Goal: Task Accomplishment & Management: Use online tool/utility

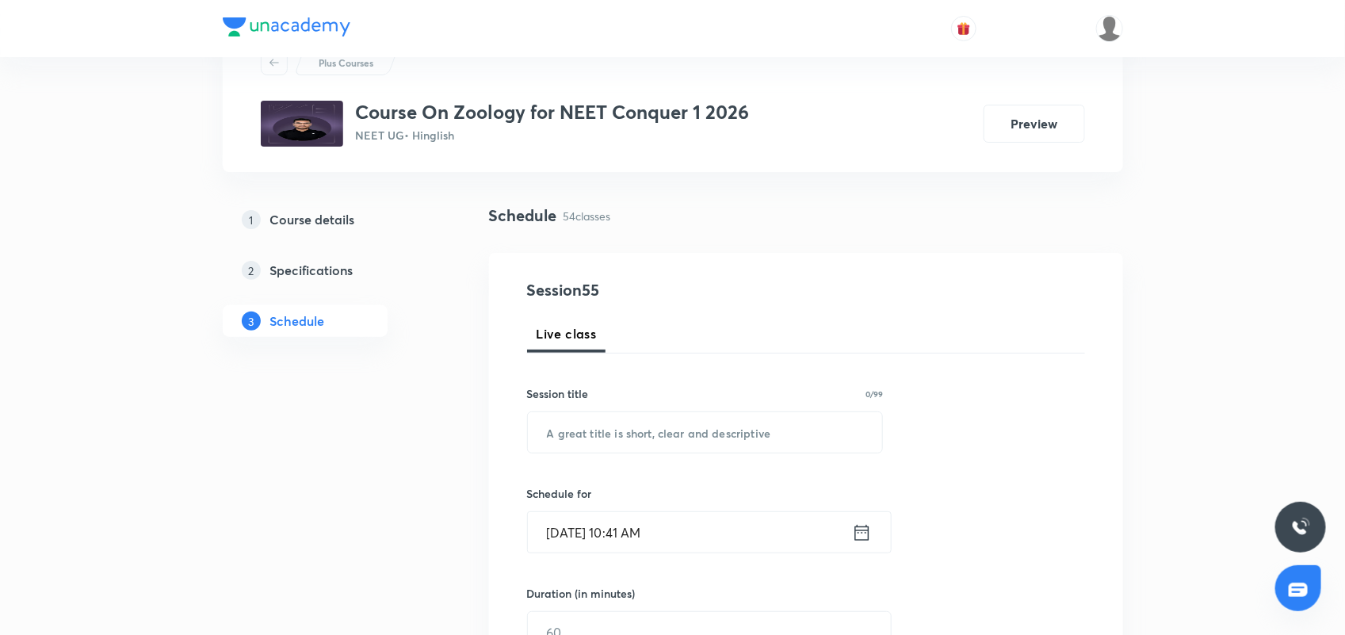
scroll to position [99, 0]
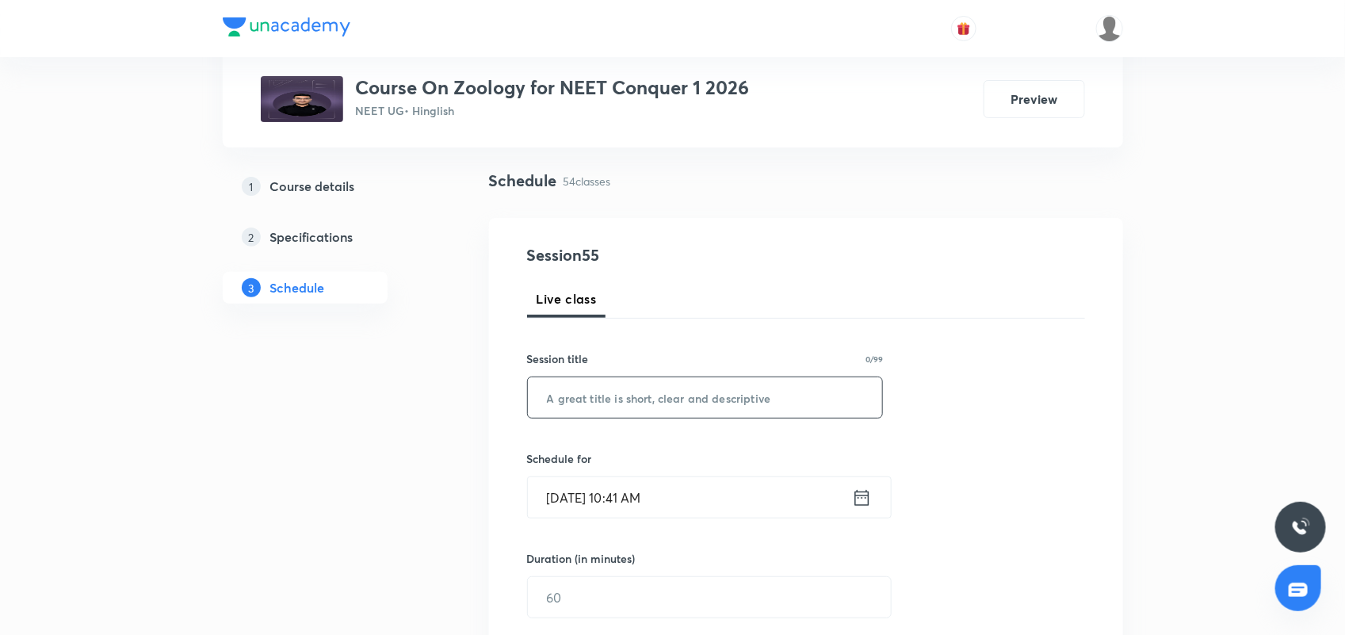
click at [591, 402] on input "text" at bounding box center [705, 397] width 355 height 40
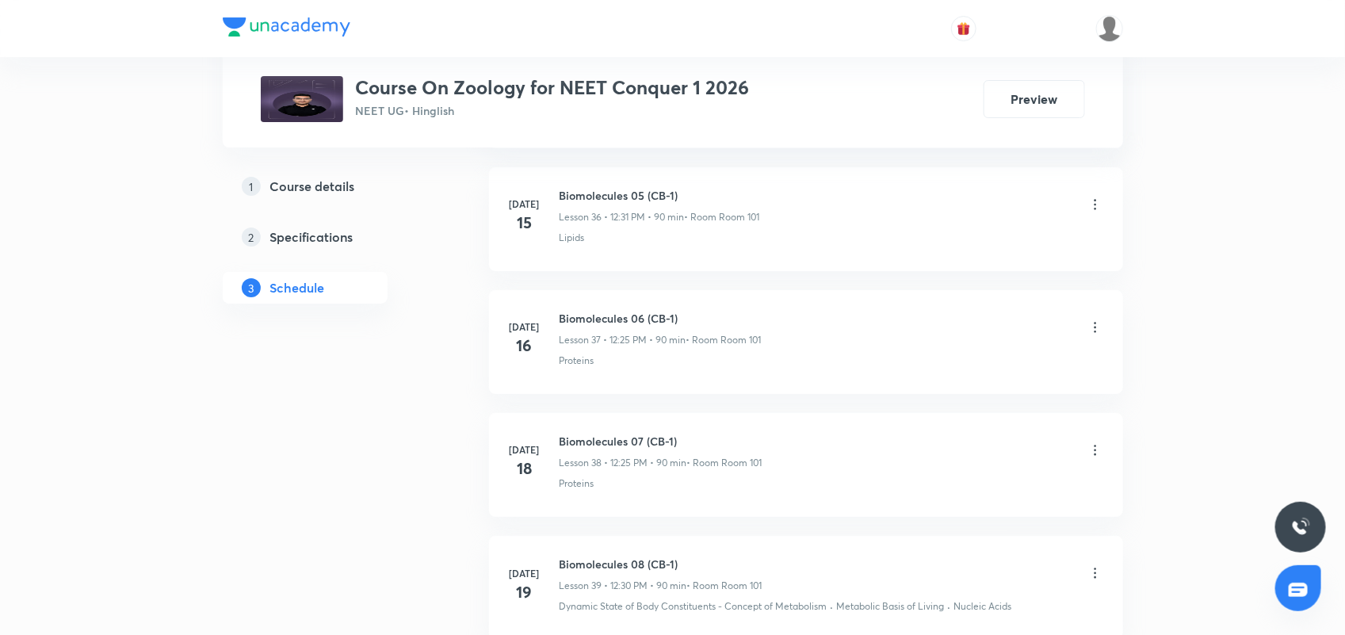
scroll to position [7310, 0]
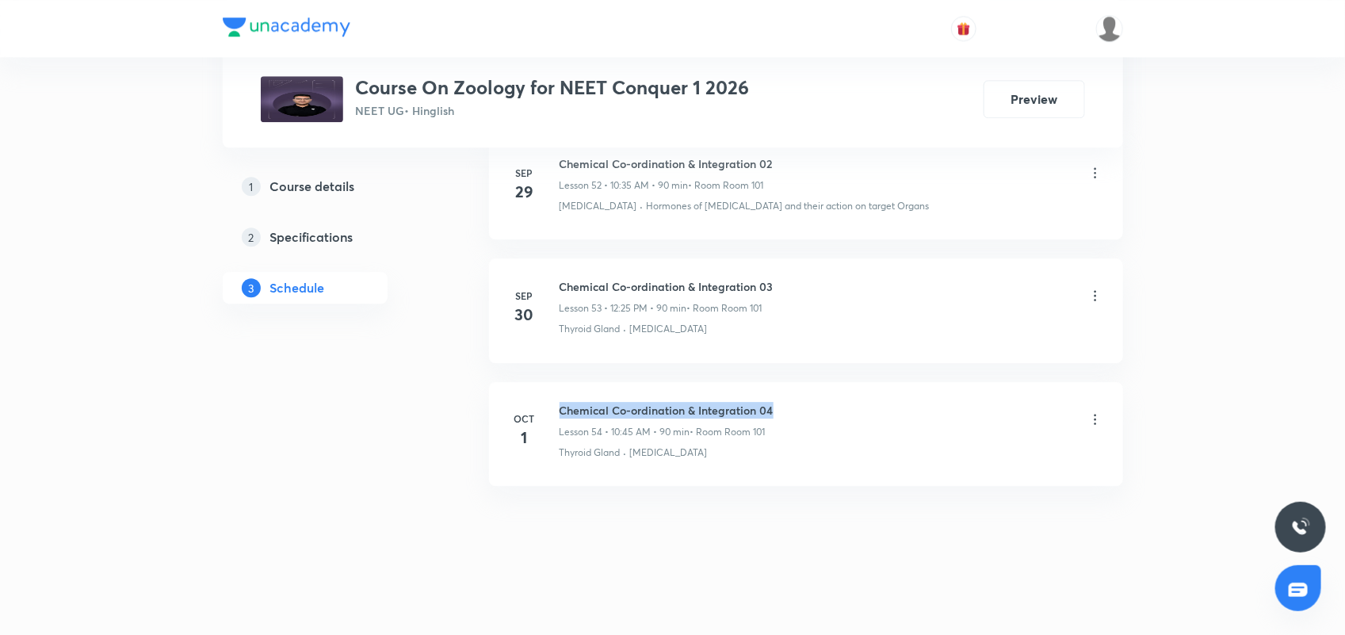
drag, startPoint x: 560, startPoint y: 406, endPoint x: 796, endPoint y: 413, distance: 236.2
click at [796, 413] on div "Chemical Co-ordination & Integration 04 Lesson 54 • 10:45 AM • 90 min • Room Ro…" at bounding box center [831, 420] width 544 height 37
copy h6 "Chemical Co-ordination & Integration 04"
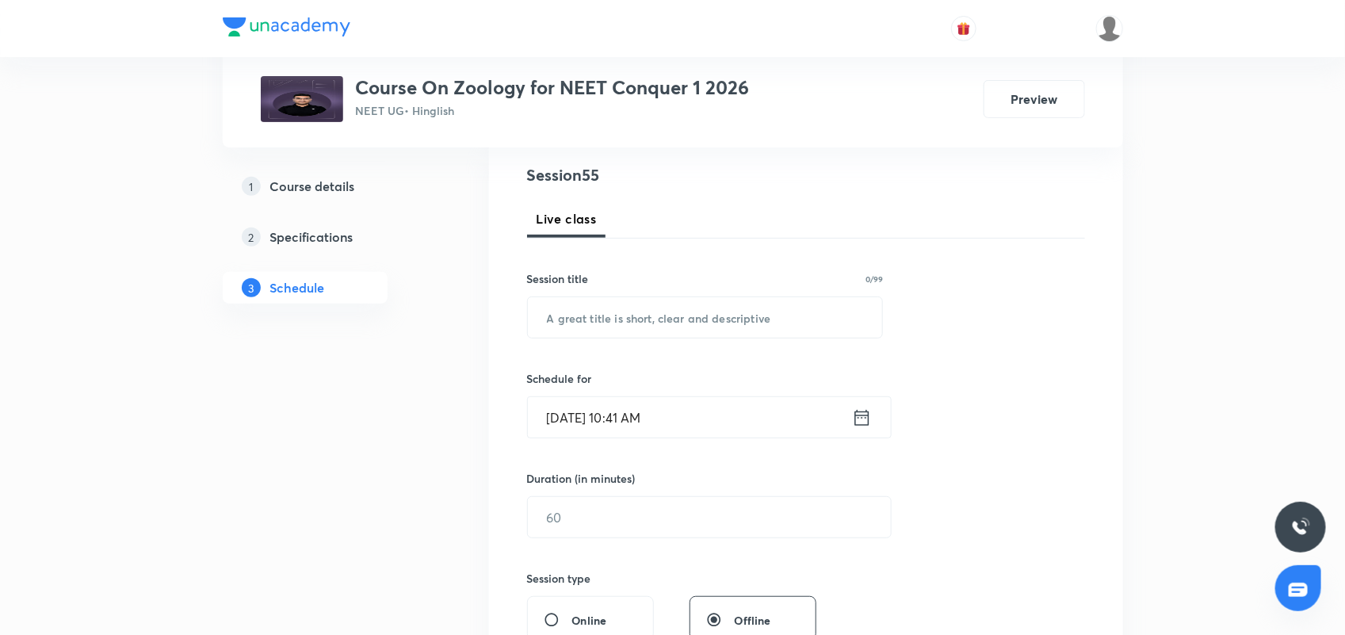
scroll to position [0, 0]
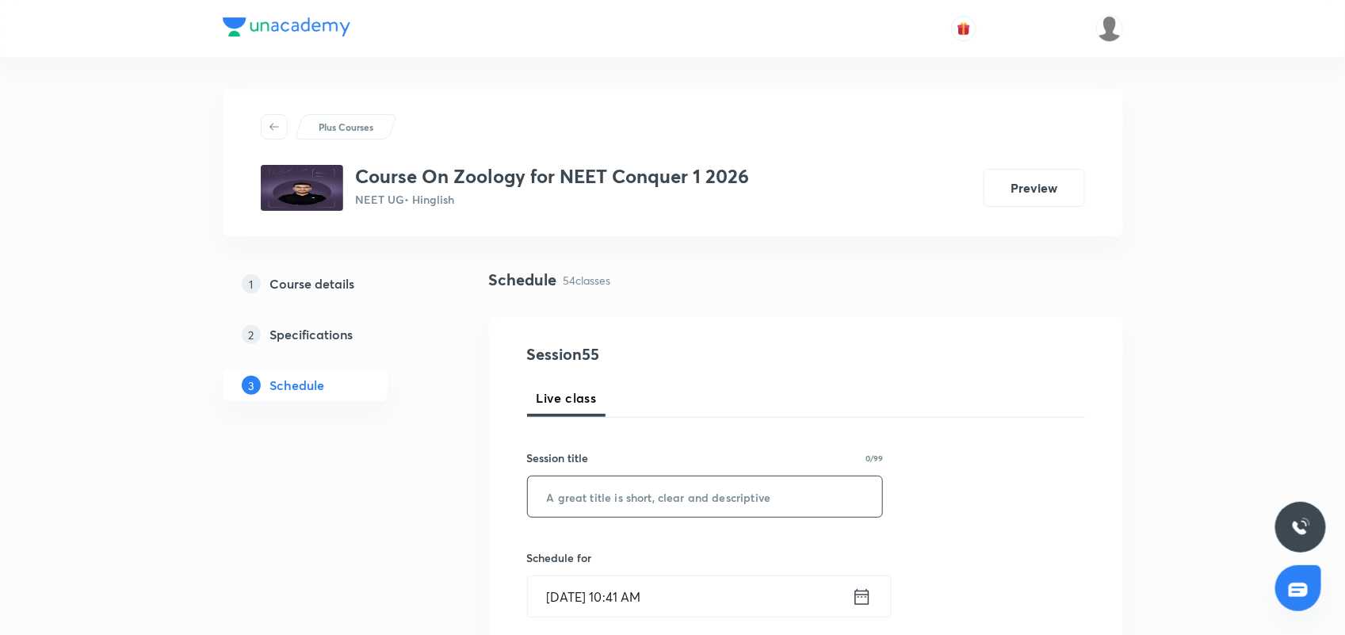
click at [586, 501] on input "text" at bounding box center [705, 496] width 355 height 40
paste input "Chemical Co-ordination & Integration 04"
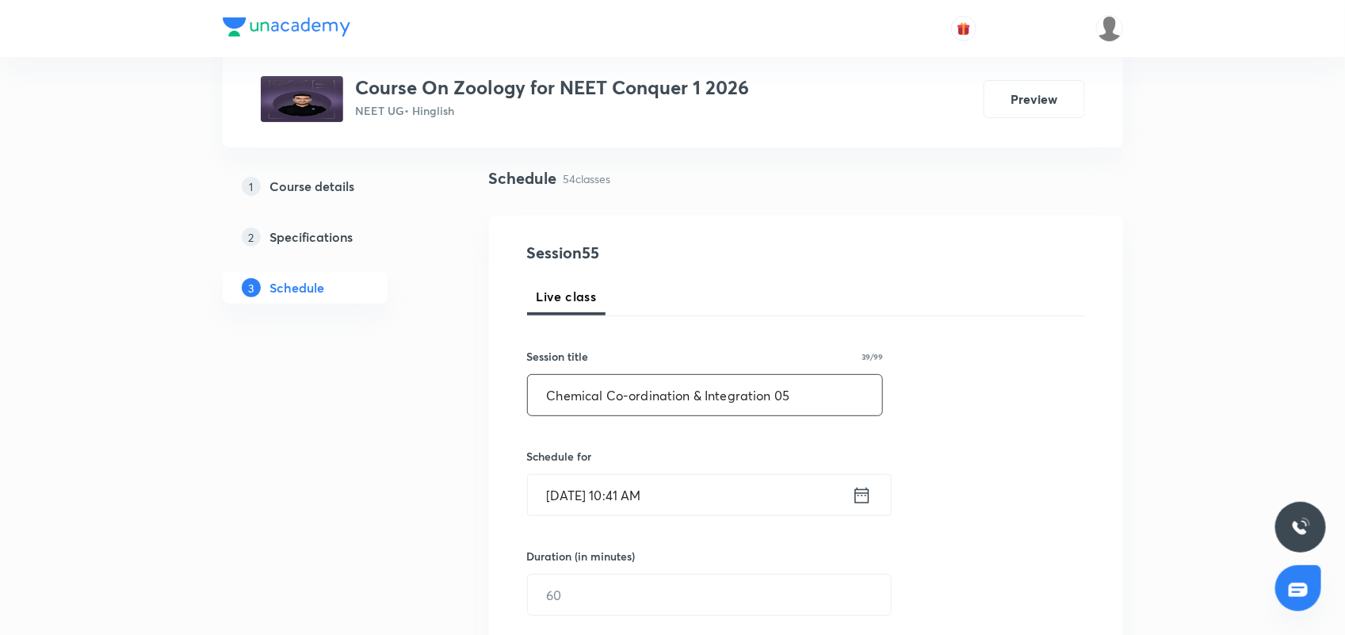
scroll to position [198, 0]
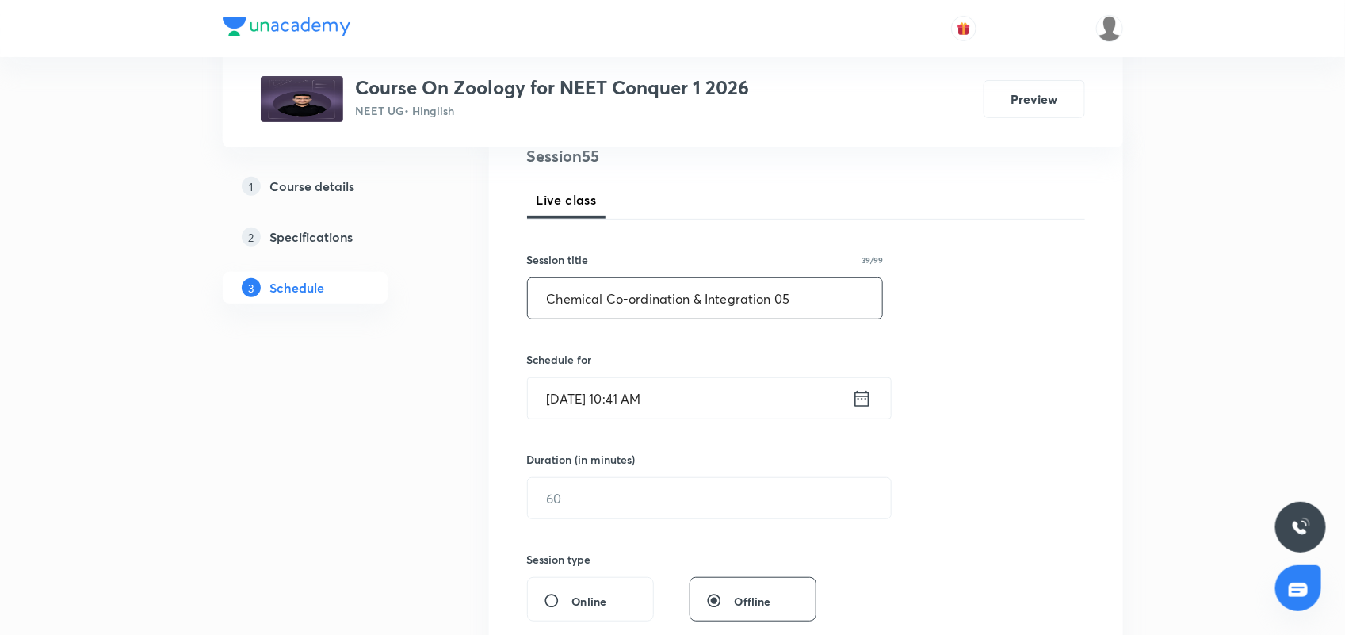
type input "Chemical Co-ordination & Integration 05"
click at [864, 400] on icon at bounding box center [862, 398] width 20 height 22
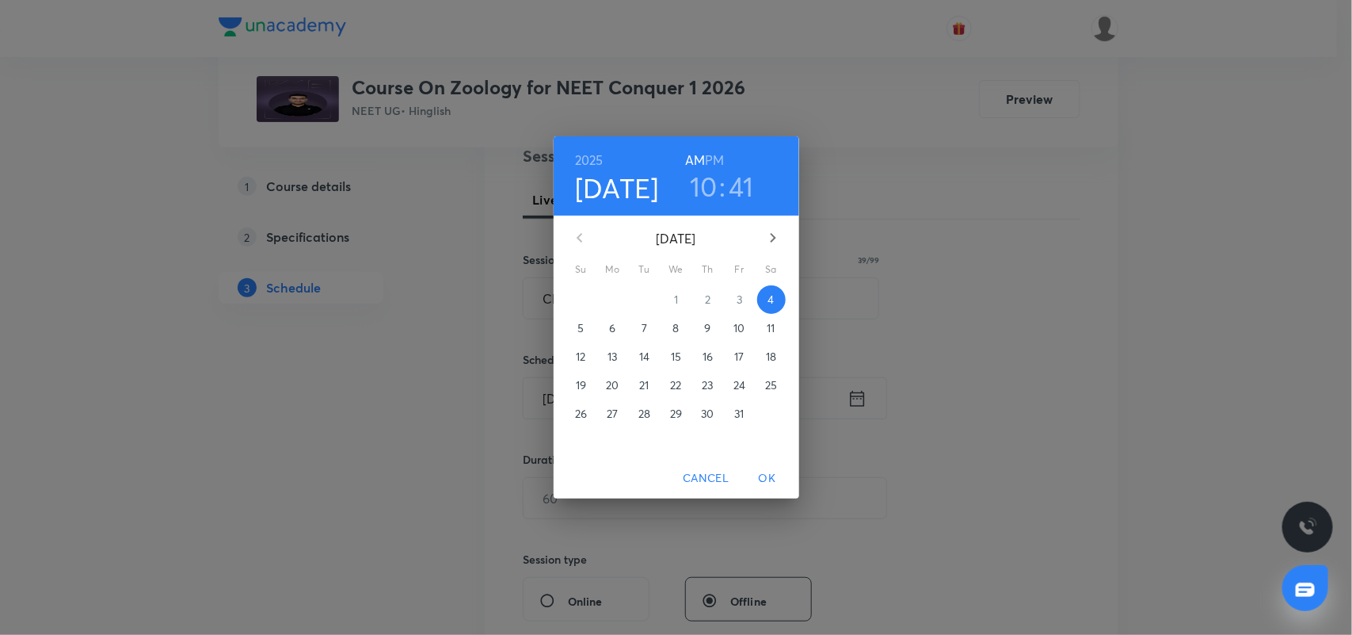
drag, startPoint x: 711, startPoint y: 187, endPoint x: 710, endPoint y: 175, distance: 11.9
click at [710, 185] on h3 "10" at bounding box center [704, 186] width 28 height 33
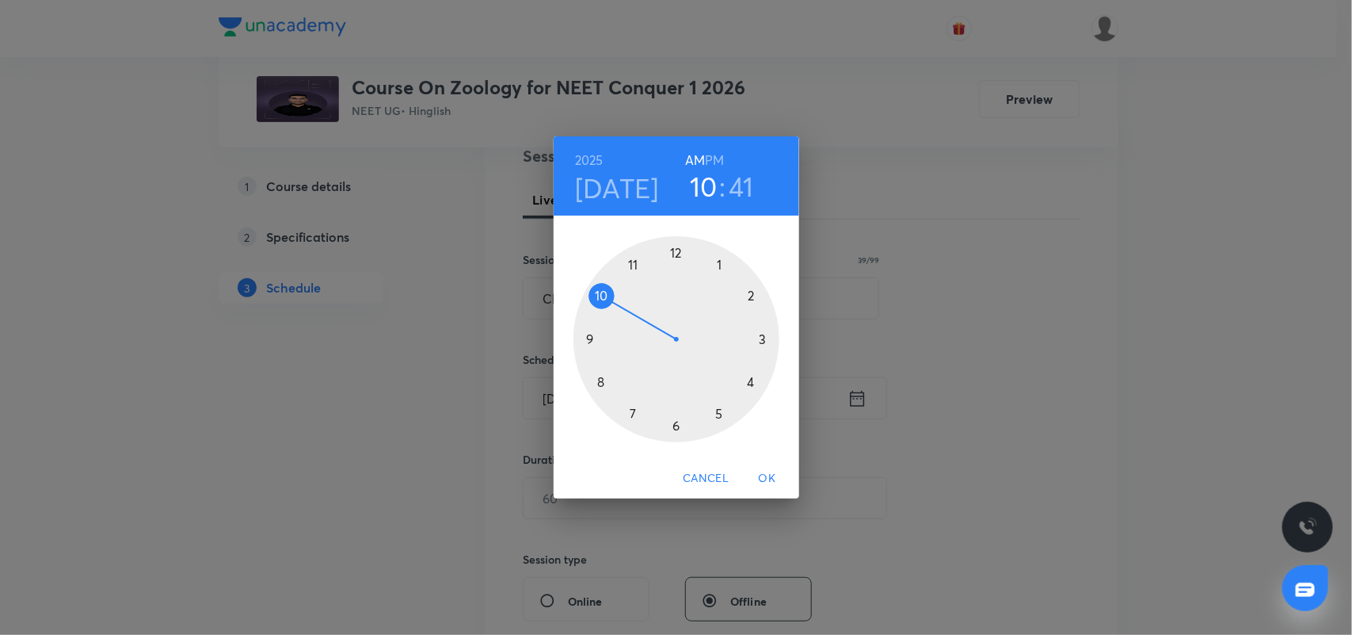
click at [718, 152] on h6 "PM" at bounding box center [714, 160] width 19 height 22
click at [678, 250] on div at bounding box center [677, 339] width 206 height 206
click at [591, 338] on div at bounding box center [677, 339] width 206 height 206
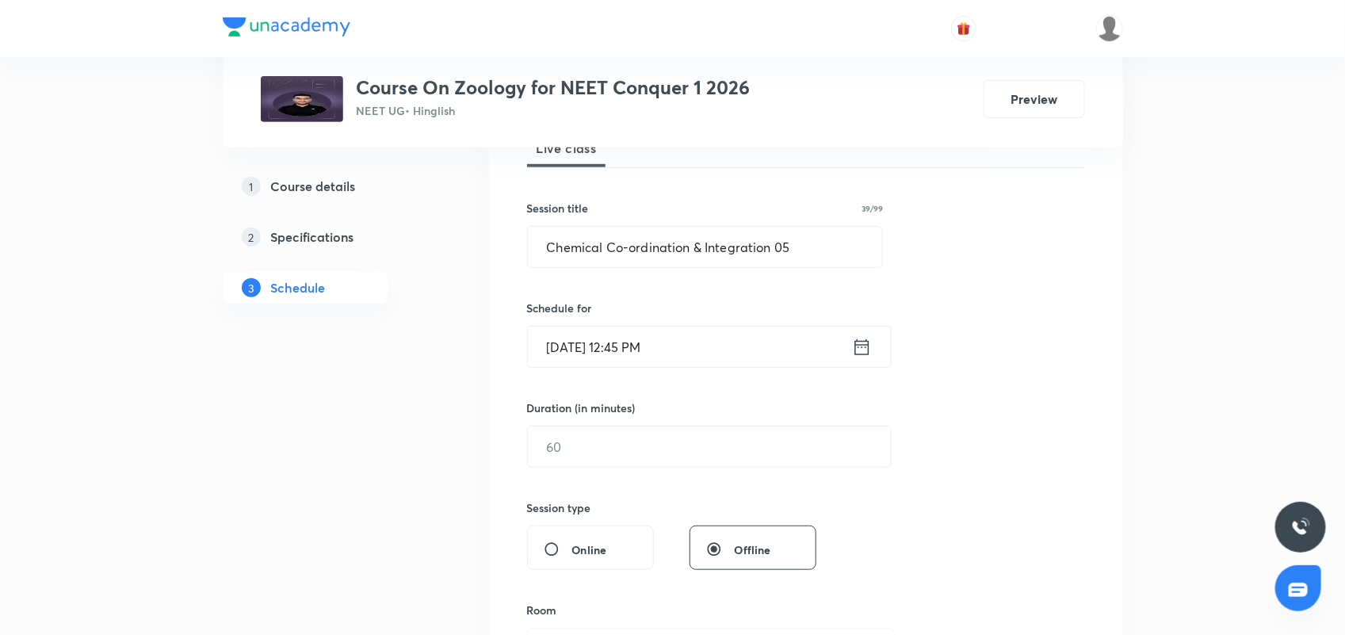
scroll to position [297, 0]
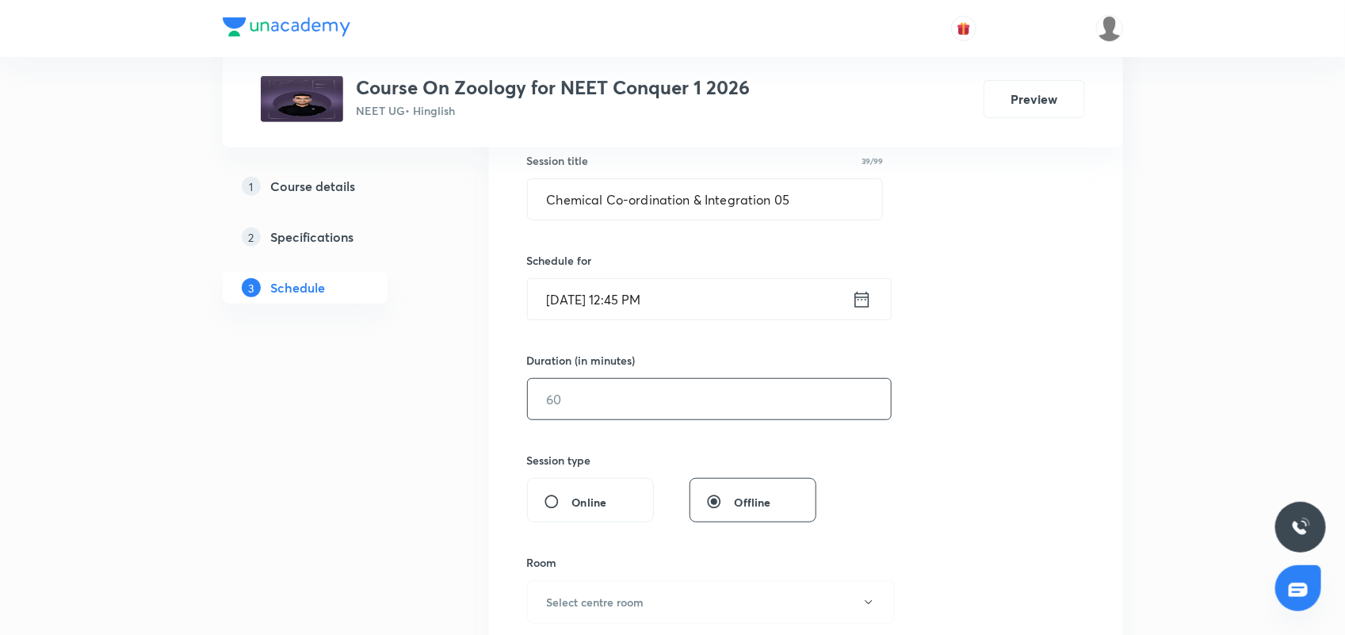
click at [571, 410] on input "text" at bounding box center [709, 399] width 363 height 40
type input "90"
click at [864, 299] on icon at bounding box center [861, 299] width 14 height 16
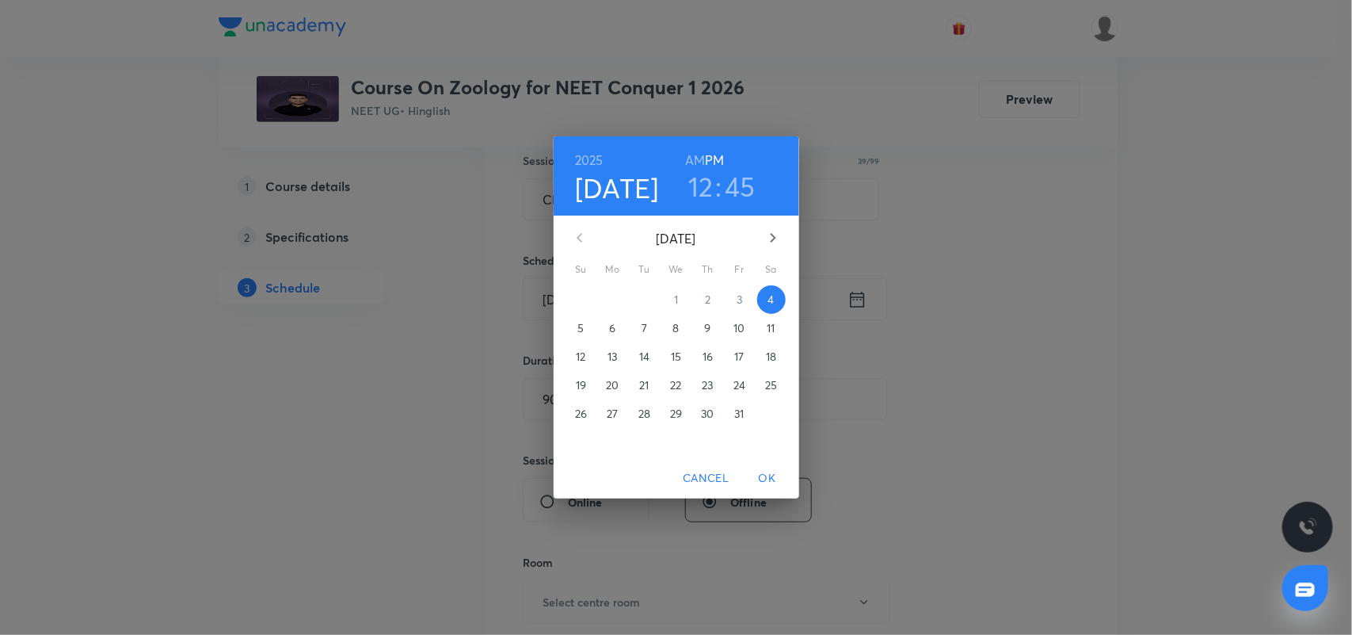
click at [734, 183] on h3 "45" at bounding box center [740, 186] width 31 height 33
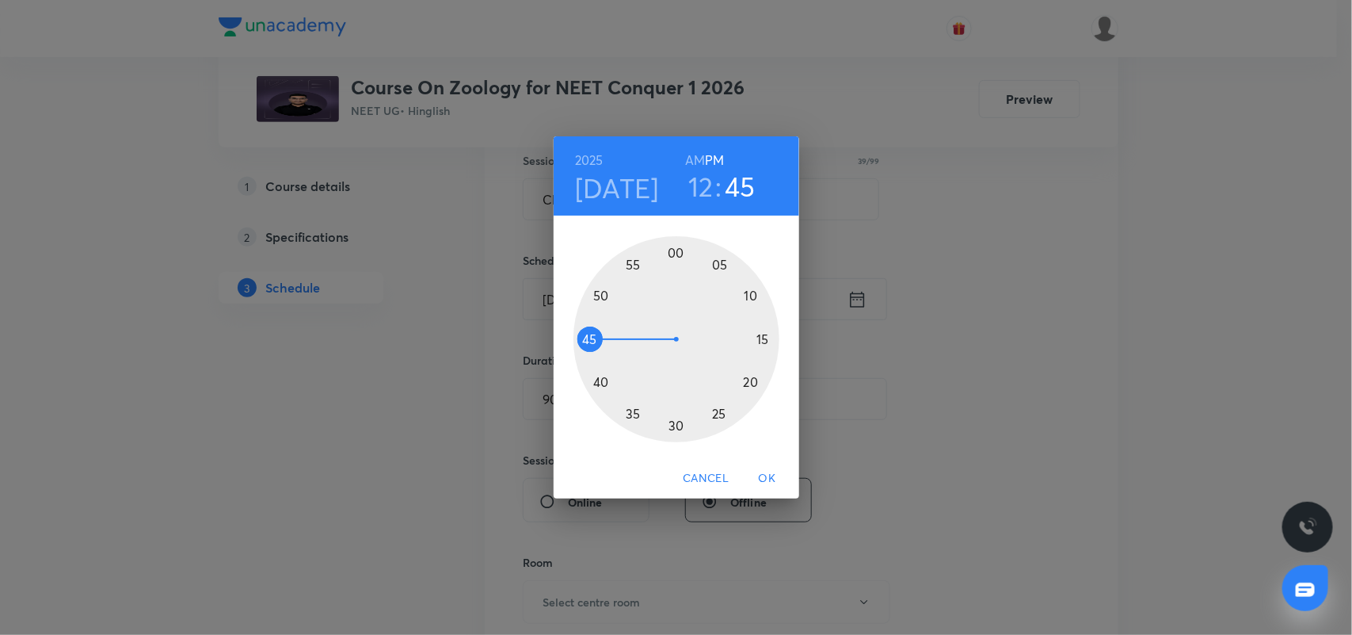
click at [675, 428] on div at bounding box center [677, 339] width 206 height 206
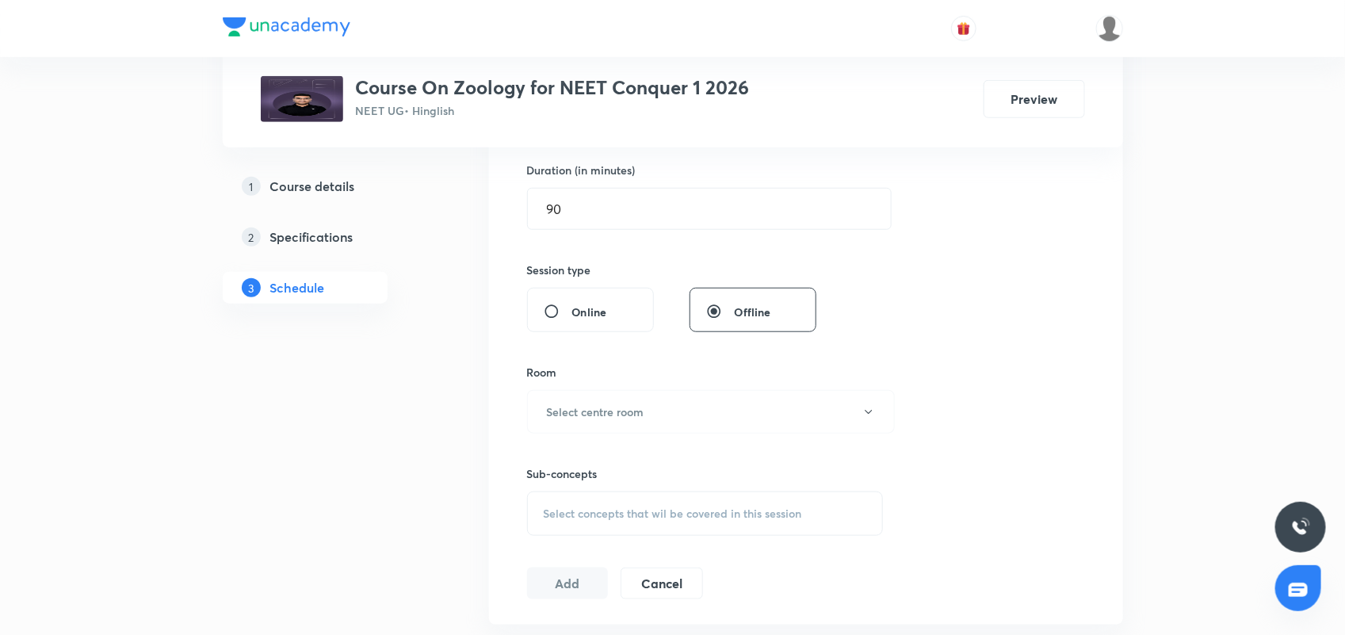
scroll to position [495, 0]
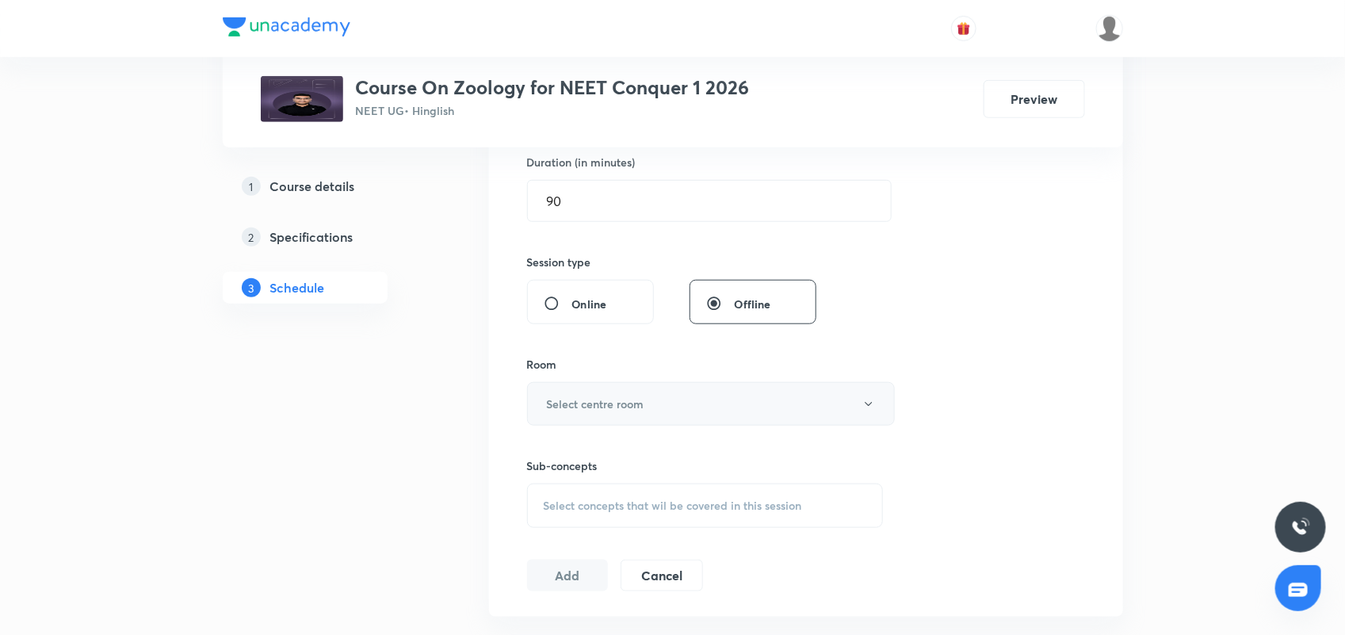
click at [568, 395] on button "Select centre room" at bounding box center [711, 404] width 368 height 44
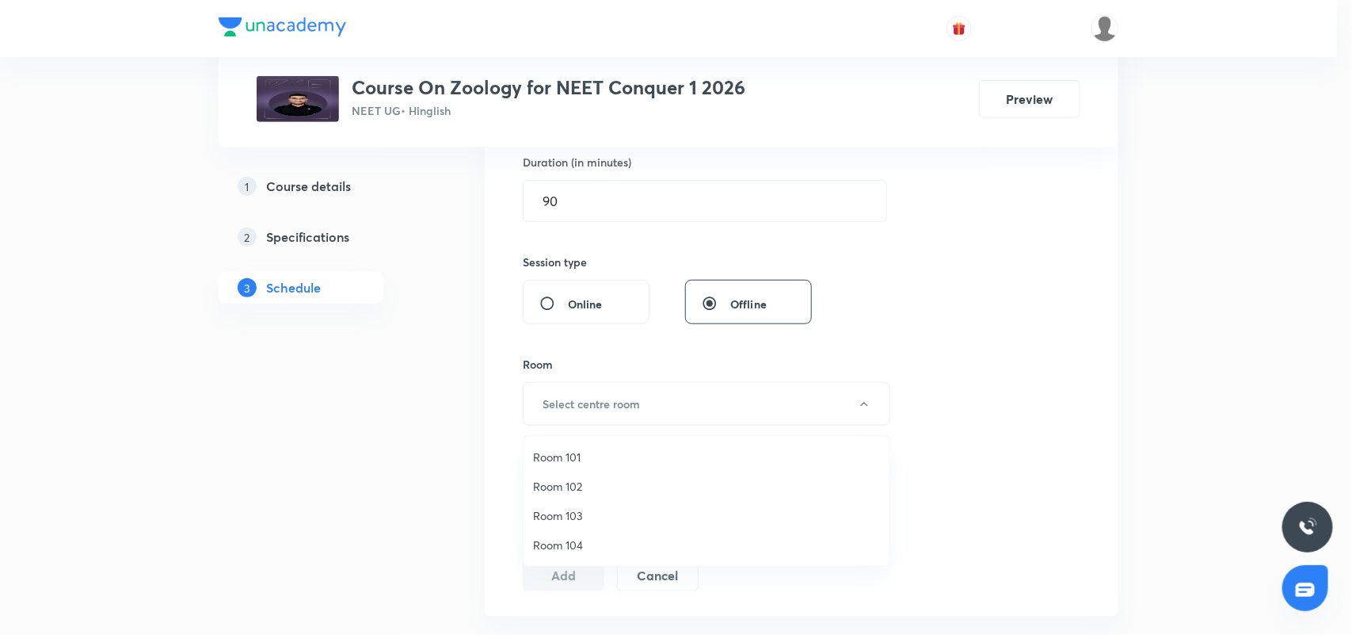
click at [588, 448] on span "Room 101" at bounding box center [706, 456] width 347 height 17
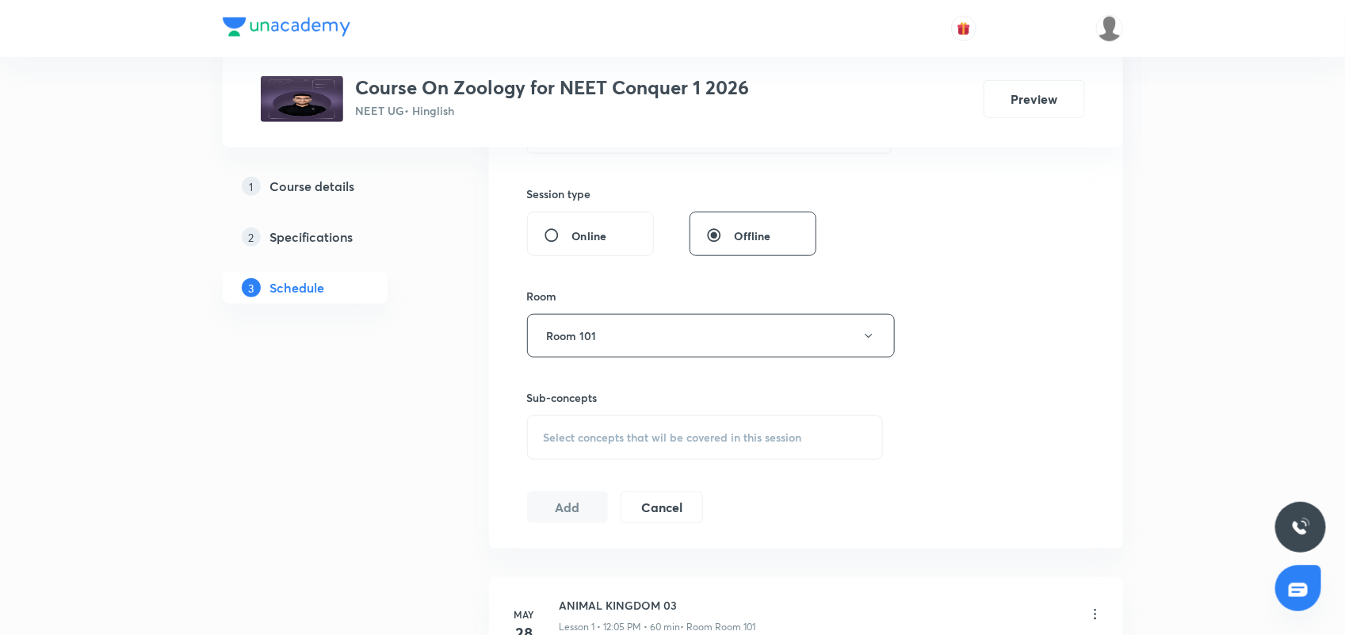
scroll to position [594, 0]
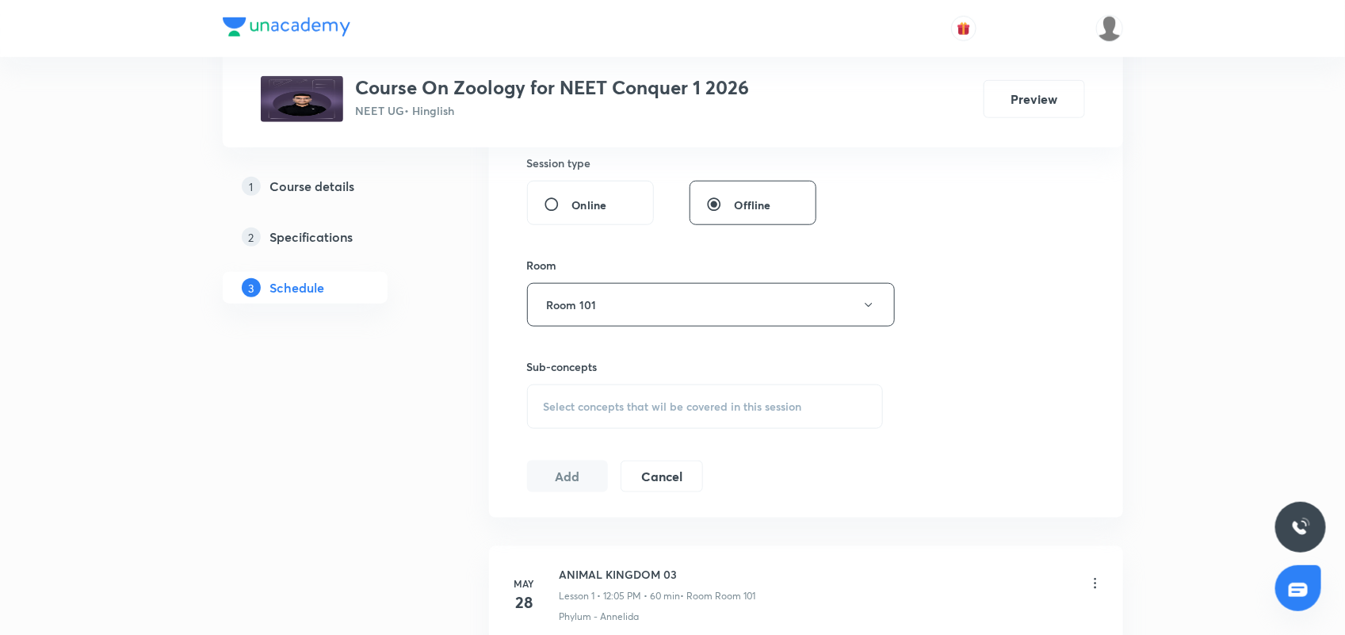
click at [620, 412] on span "Select concepts that wil be covered in this session" at bounding box center [673, 406] width 258 height 13
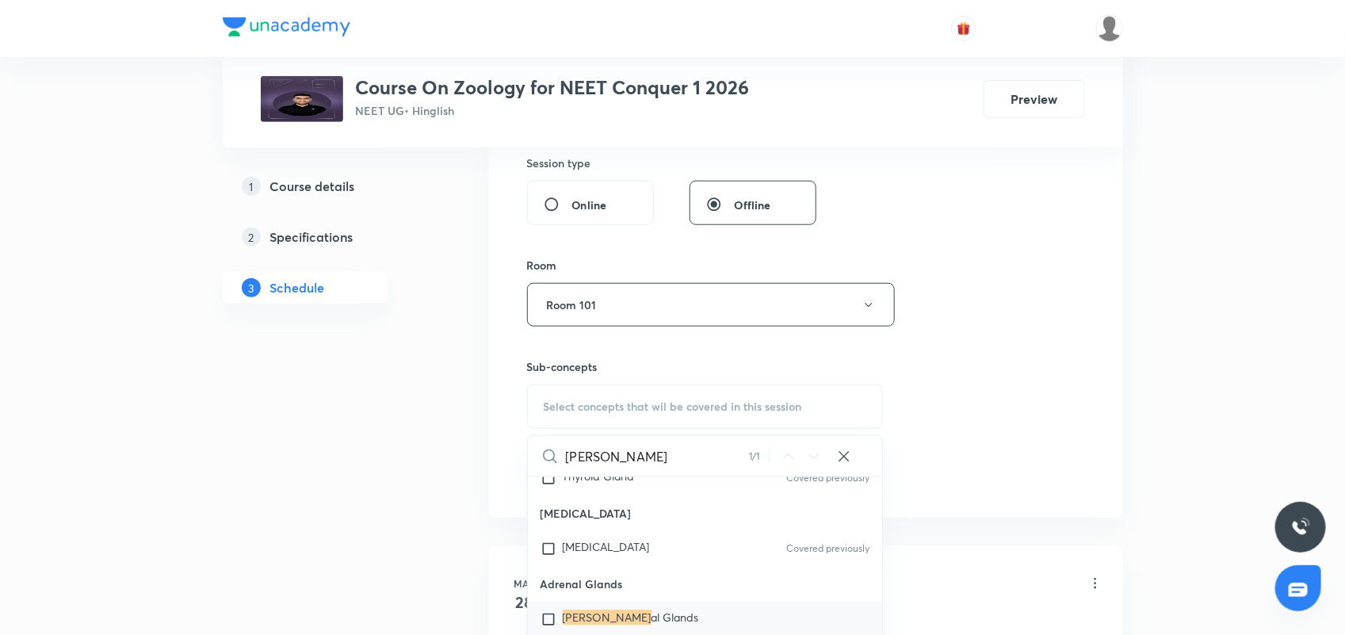
scroll to position [15638, 0]
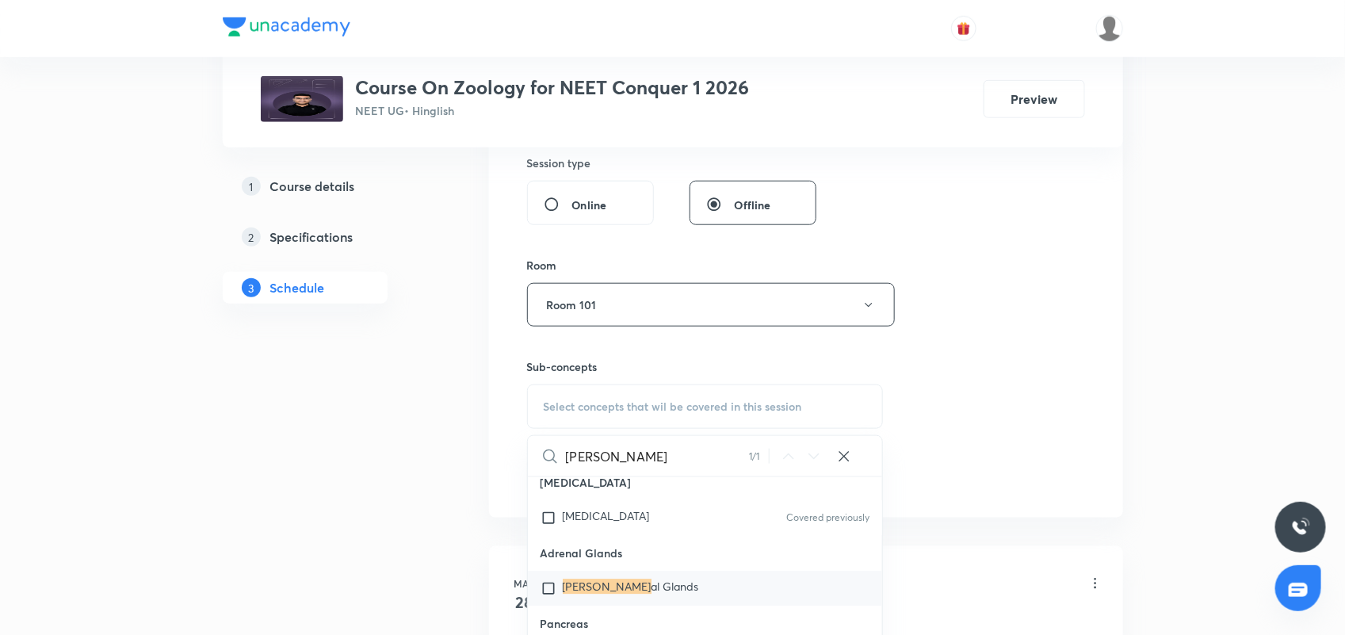
type input "[PERSON_NAME]"
click at [651, 582] on span "al Glands" at bounding box center [675, 586] width 48 height 15
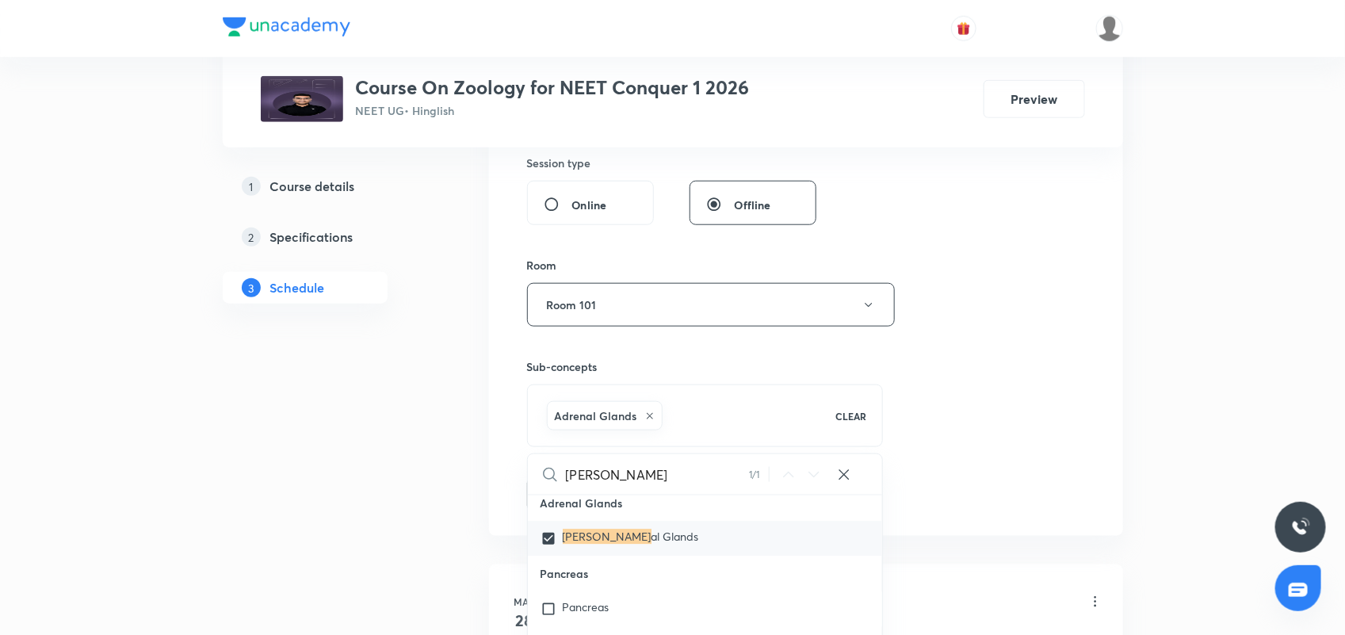
scroll to position [15737, 0]
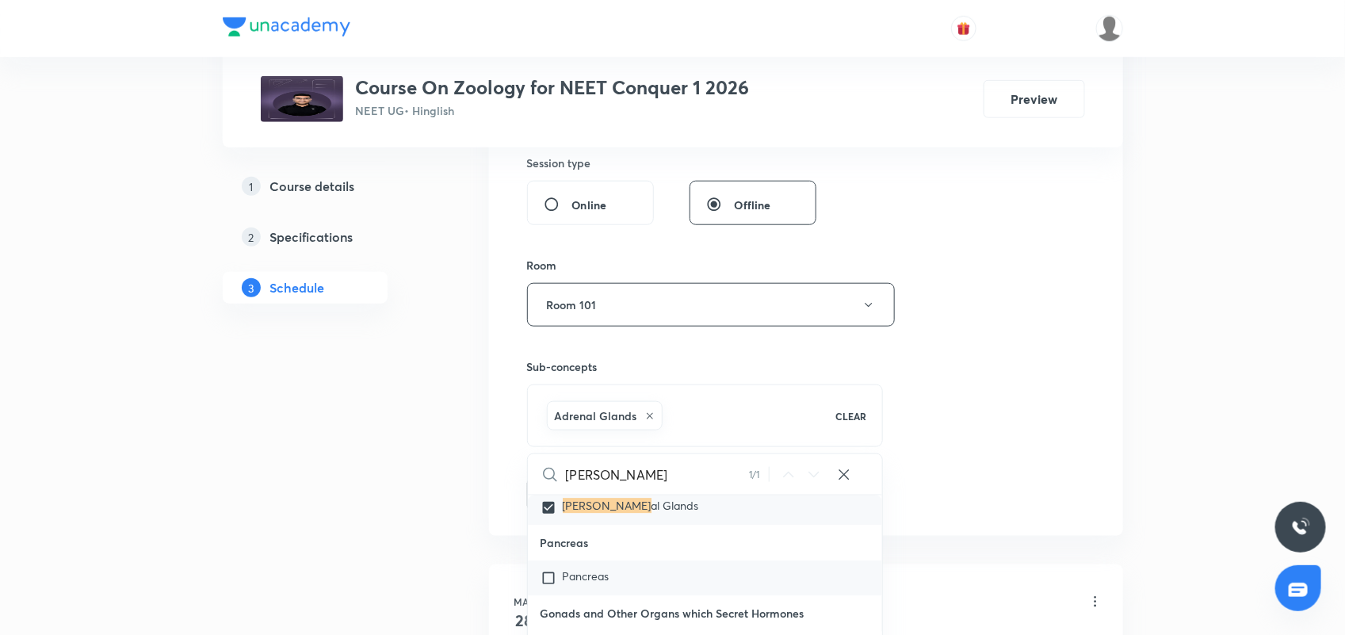
click at [582, 575] on span "Pancreas" at bounding box center [586, 576] width 47 height 15
checkbox input "true"
click at [1022, 286] on div "Session 55 Live class Session title 39/99 Chemical Co-ordination & Integration …" at bounding box center [806, 129] width 558 height 762
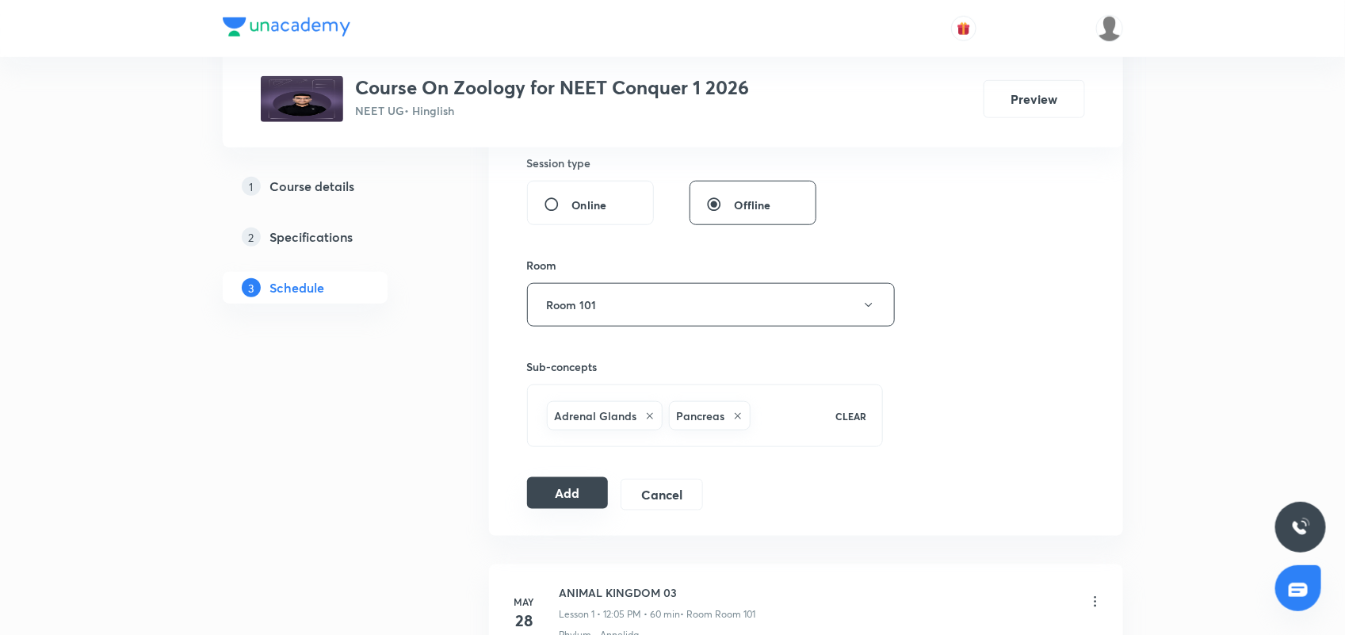
click at [547, 491] on button "Add" at bounding box center [568, 493] width 82 height 32
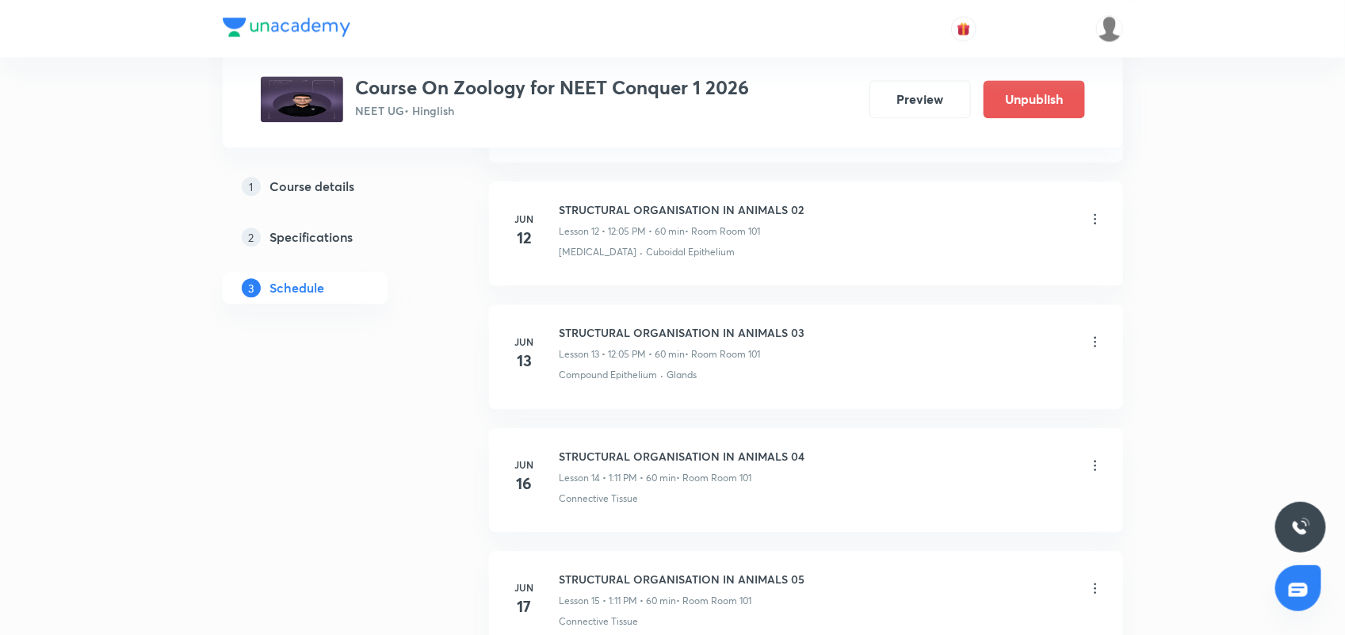
scroll to position [1585, 0]
